Goal: Task Accomplishment & Management: Use online tool/utility

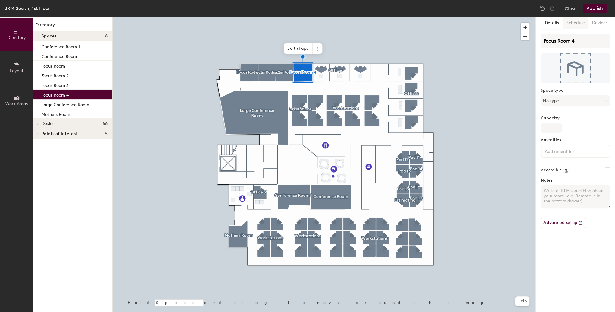
click at [574, 25] on button "Schedule" at bounding box center [576, 23] width 26 height 12
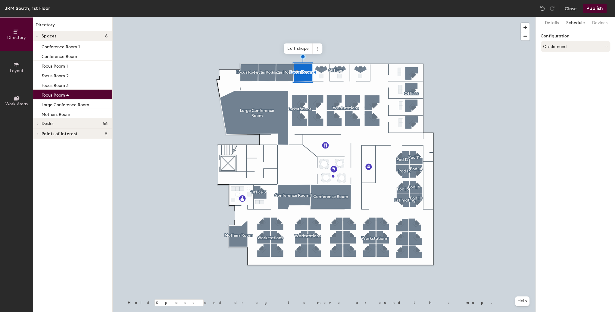
click at [578, 48] on button "On-demand" at bounding box center [576, 46] width 70 height 11
click at [557, 71] on div "Scheduled" at bounding box center [575, 70] width 69 height 9
click at [557, 59] on button "Select account" at bounding box center [576, 59] width 70 height 11
click at [566, 82] on div "Microsoft 365" at bounding box center [575, 83] width 69 height 9
click at [566, 85] on input at bounding box center [576, 83] width 70 height 11
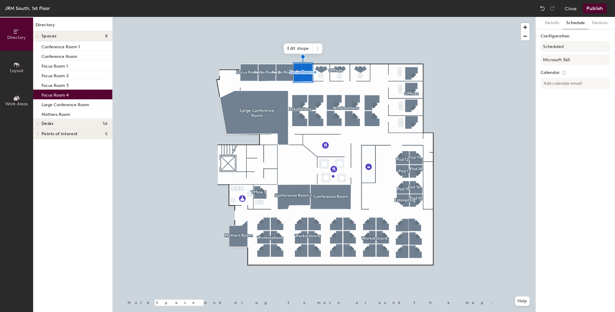
click at [575, 71] on label "Calendar" at bounding box center [576, 72] width 70 height 5
click at [598, 22] on button "Devices" at bounding box center [600, 23] width 23 height 12
click at [601, 41] on h6 "Add" at bounding box center [602, 38] width 8 height 5
click at [554, 22] on button "Details" at bounding box center [551, 23] width 21 height 12
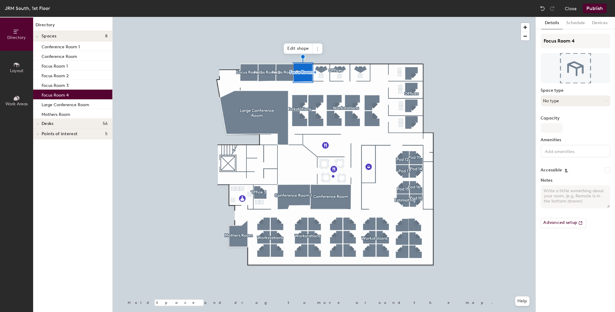
click at [561, 102] on button "No type" at bounding box center [576, 100] width 70 height 11
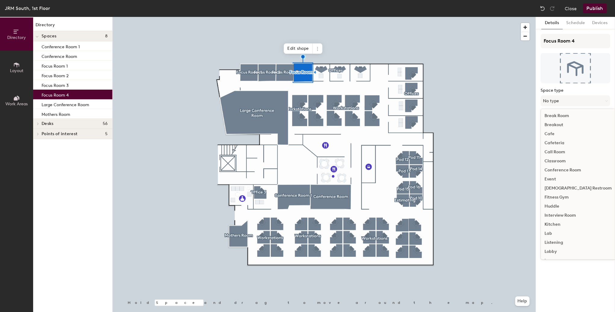
click at [553, 151] on div "Call Room" at bounding box center [578, 151] width 74 height 9
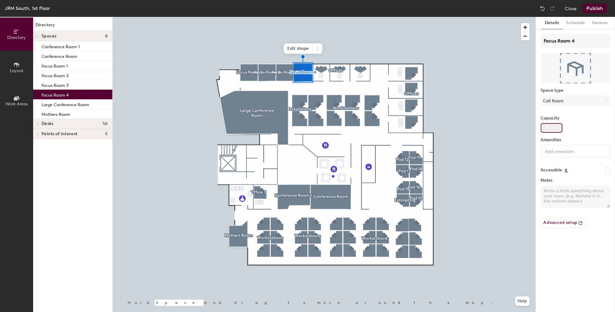
click at [553, 131] on input "Capacity" at bounding box center [552, 128] width 22 height 10
type input "1"
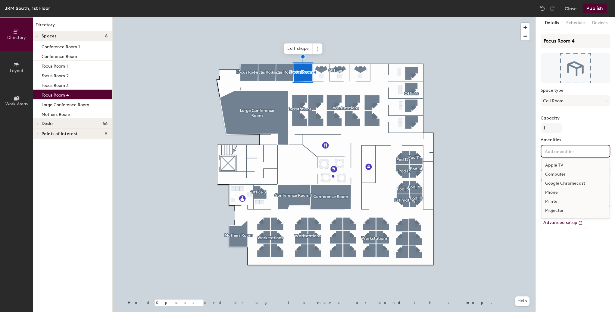
click at [566, 151] on input at bounding box center [571, 150] width 54 height 7
click at [564, 200] on div "Video Conferencing" at bounding box center [576, 202] width 68 height 9
click at [557, 200] on div "Speakers" at bounding box center [576, 201] width 68 height 9
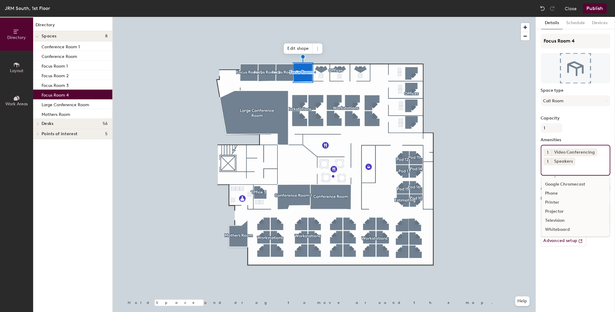
scroll to position [0, 0]
click at [575, 133] on div "Focus Room 4 Space type Call Room Capacity 1 Amenities 1 Video Conferencing 1 S…" at bounding box center [576, 142] width 70 height 217
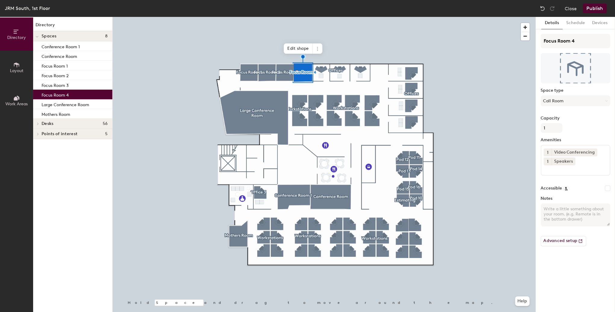
click at [576, 211] on textarea "Notes" at bounding box center [576, 214] width 70 height 23
click at [542, 208] on textarea "There Focus Rooms have one large display" at bounding box center [576, 214] width 70 height 23
click at [571, 213] on textarea "There Focus Rooms have one large display" at bounding box center [576, 214] width 70 height 23
click at [544, 208] on textarea "There Focus Rooms have one large display" at bounding box center [576, 214] width 70 height 23
drag, startPoint x: 553, startPoint y: 219, endPoint x: 590, endPoint y: 219, distance: 36.5
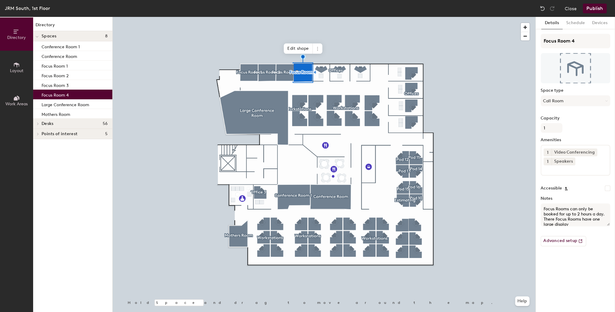
click at [590, 219] on textarea "Focus Rooms can only be booked for up to 2 hours a day. There Focus Rooms have …" at bounding box center [576, 214] width 70 height 23
click at [604, 217] on textarea "Focus Rooms can only be booked for up to 2 hours a day, and will have one large…" at bounding box center [576, 214] width 70 height 23
type textarea "Focus Rooms can only be booked for up to 2 hours a day, and will have one large…"
click at [597, 8] on button "Publish" at bounding box center [595, 9] width 24 height 10
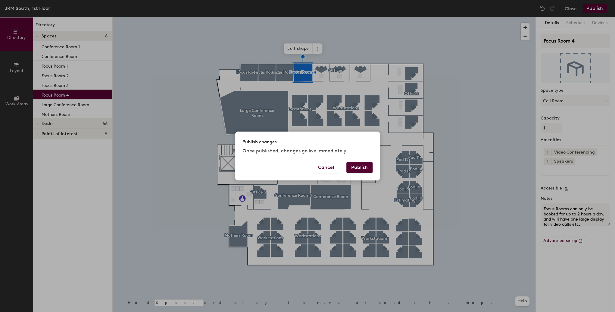
click at [364, 166] on button "Publish" at bounding box center [359, 166] width 26 height 11
